Goal: Task Accomplishment & Management: Use online tool/utility

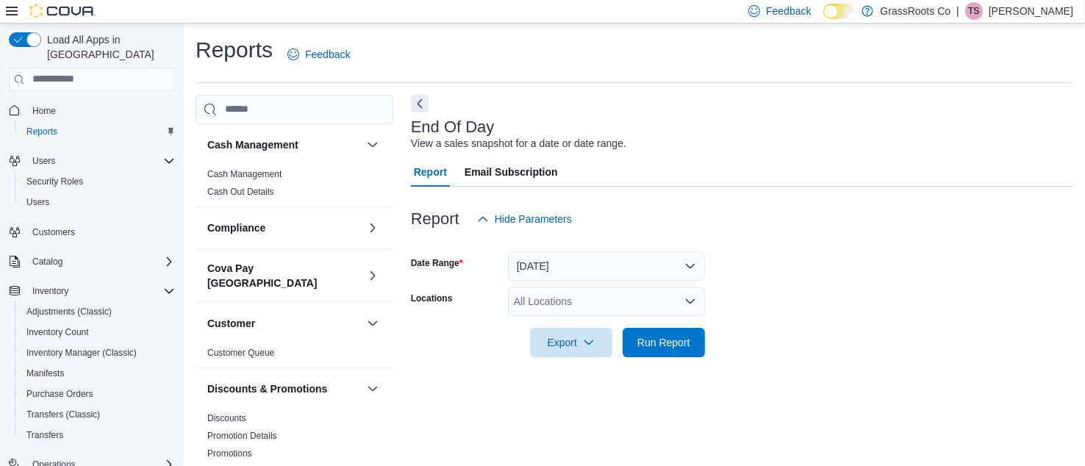
scroll to position [19, 0]
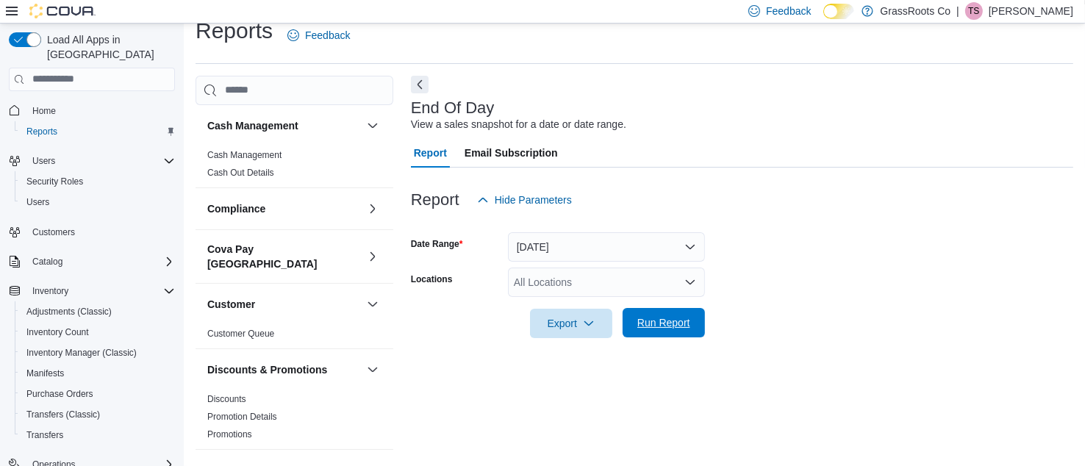
click at [640, 320] on span "Run Report" at bounding box center [664, 322] width 53 height 15
